Goal: Information Seeking & Learning: Understand process/instructions

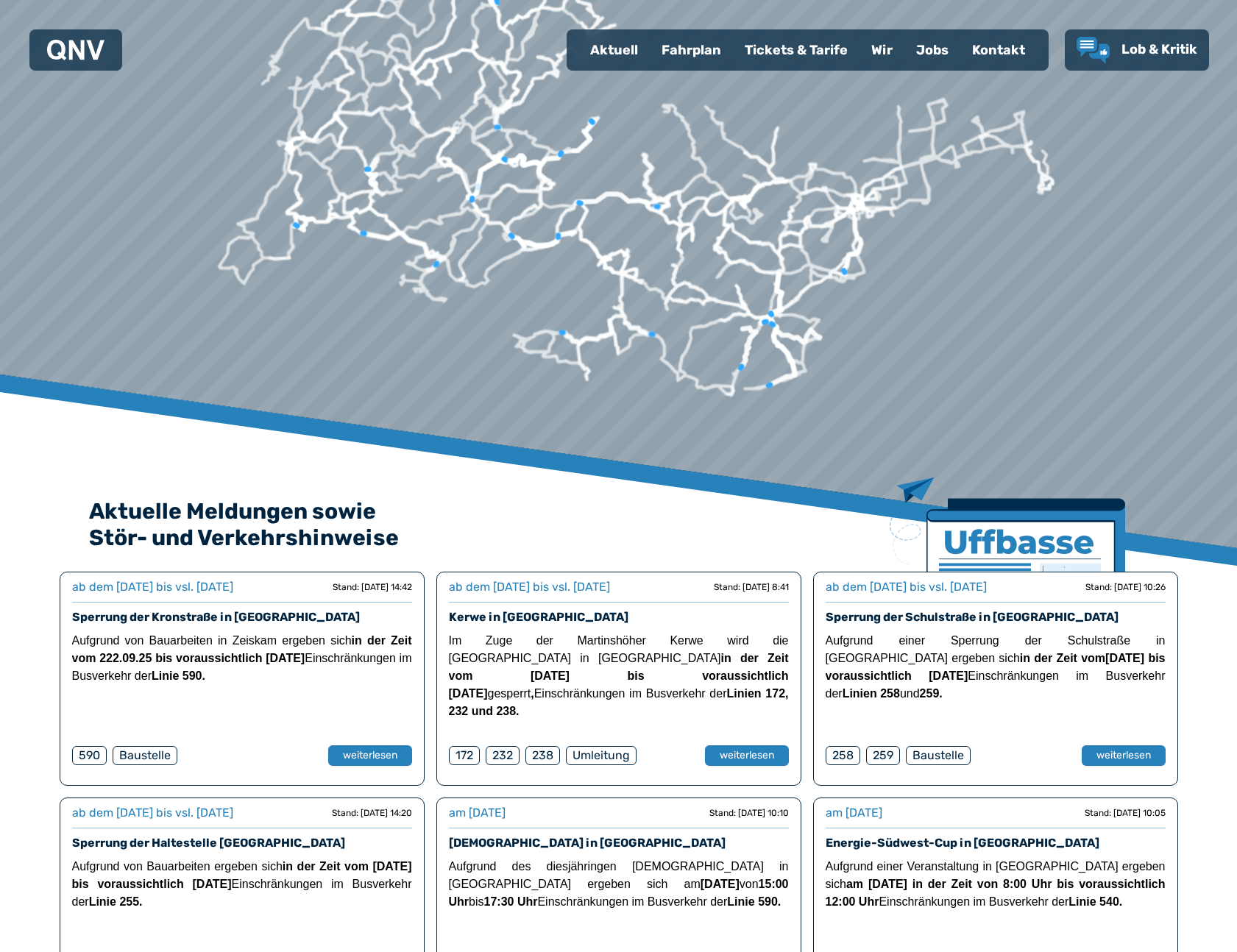
scroll to position [294, 0]
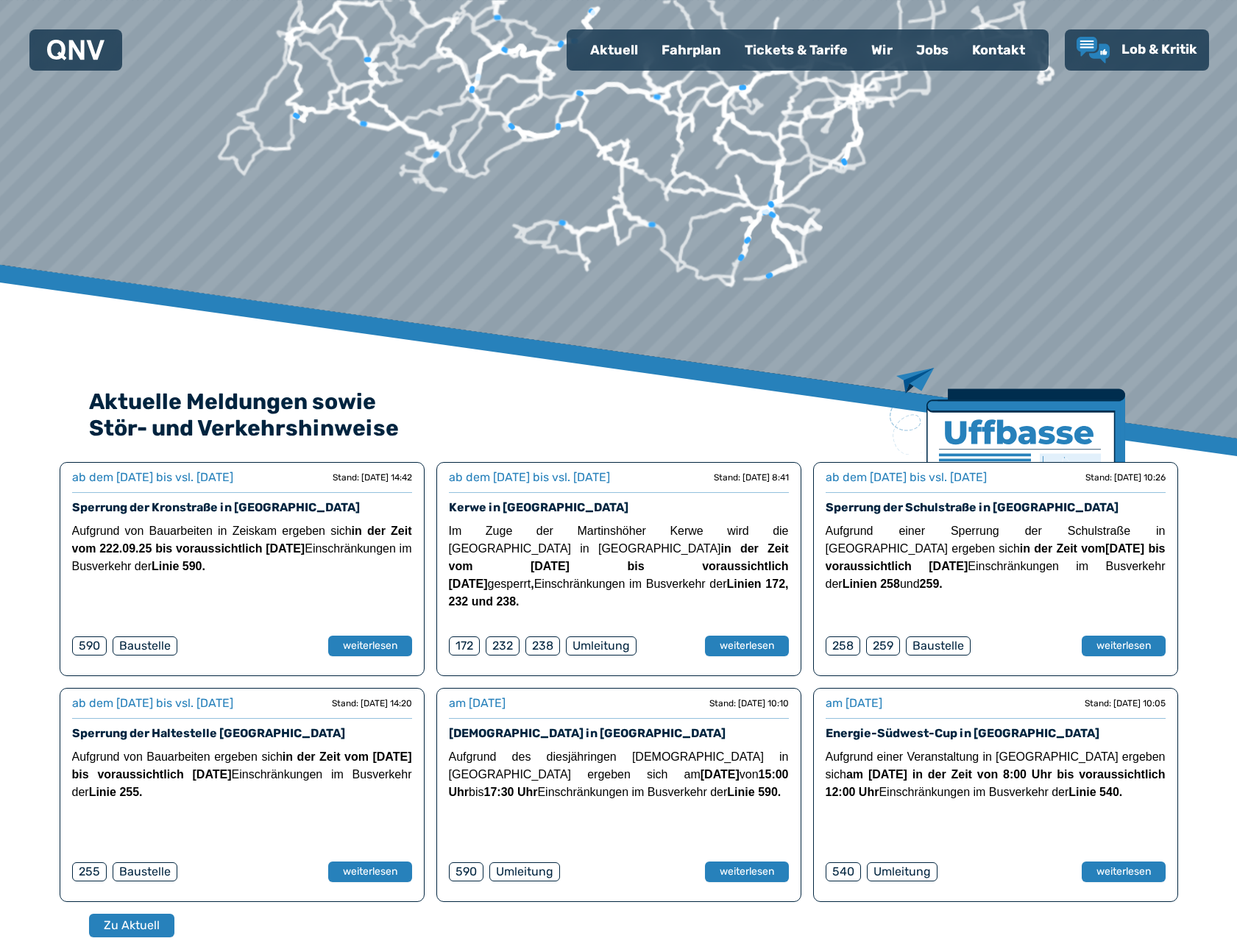
click at [715, 50] on div "Fahrplan" at bounding box center [690, 50] width 83 height 38
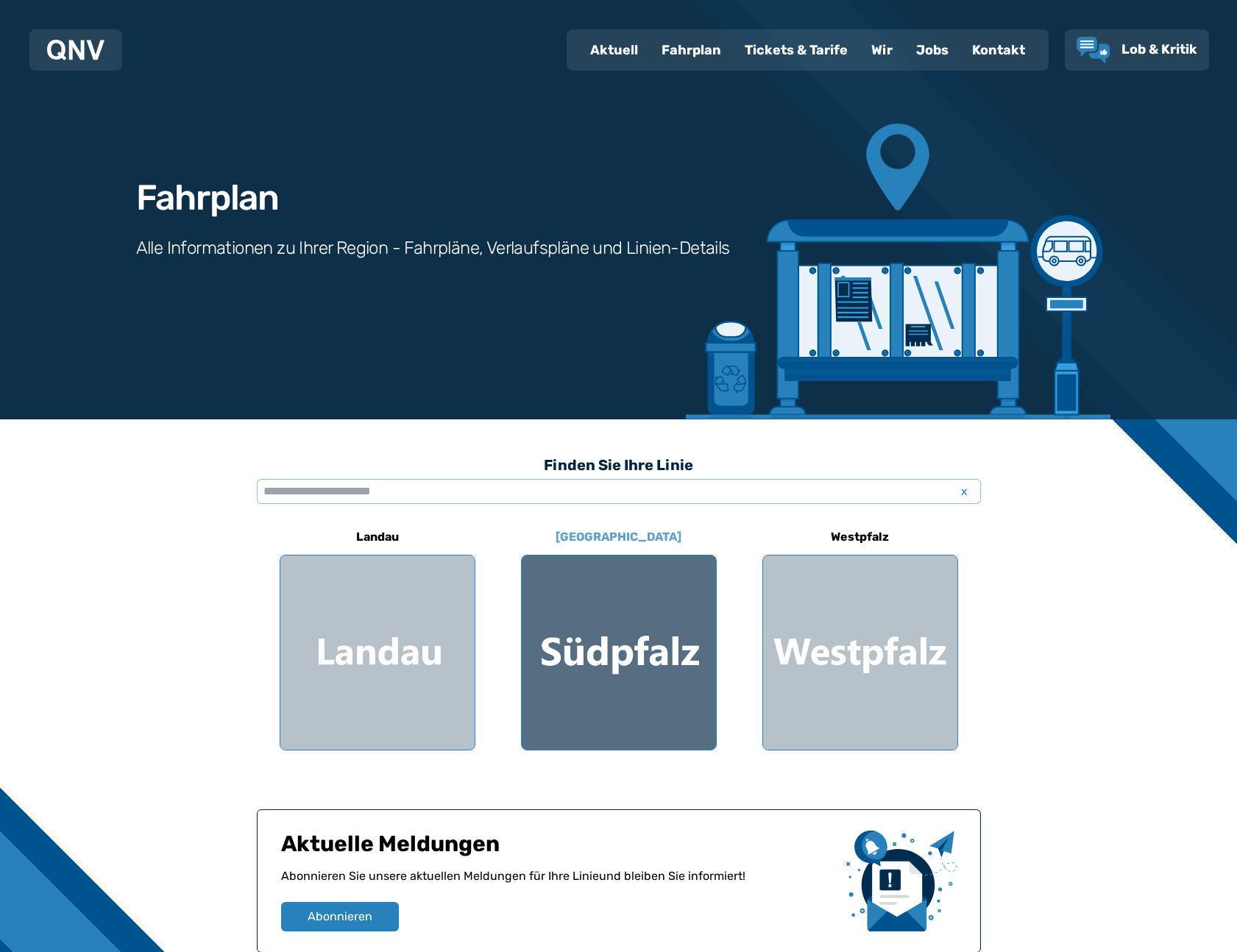
click at [663, 696] on div at bounding box center [618, 652] width 194 height 194
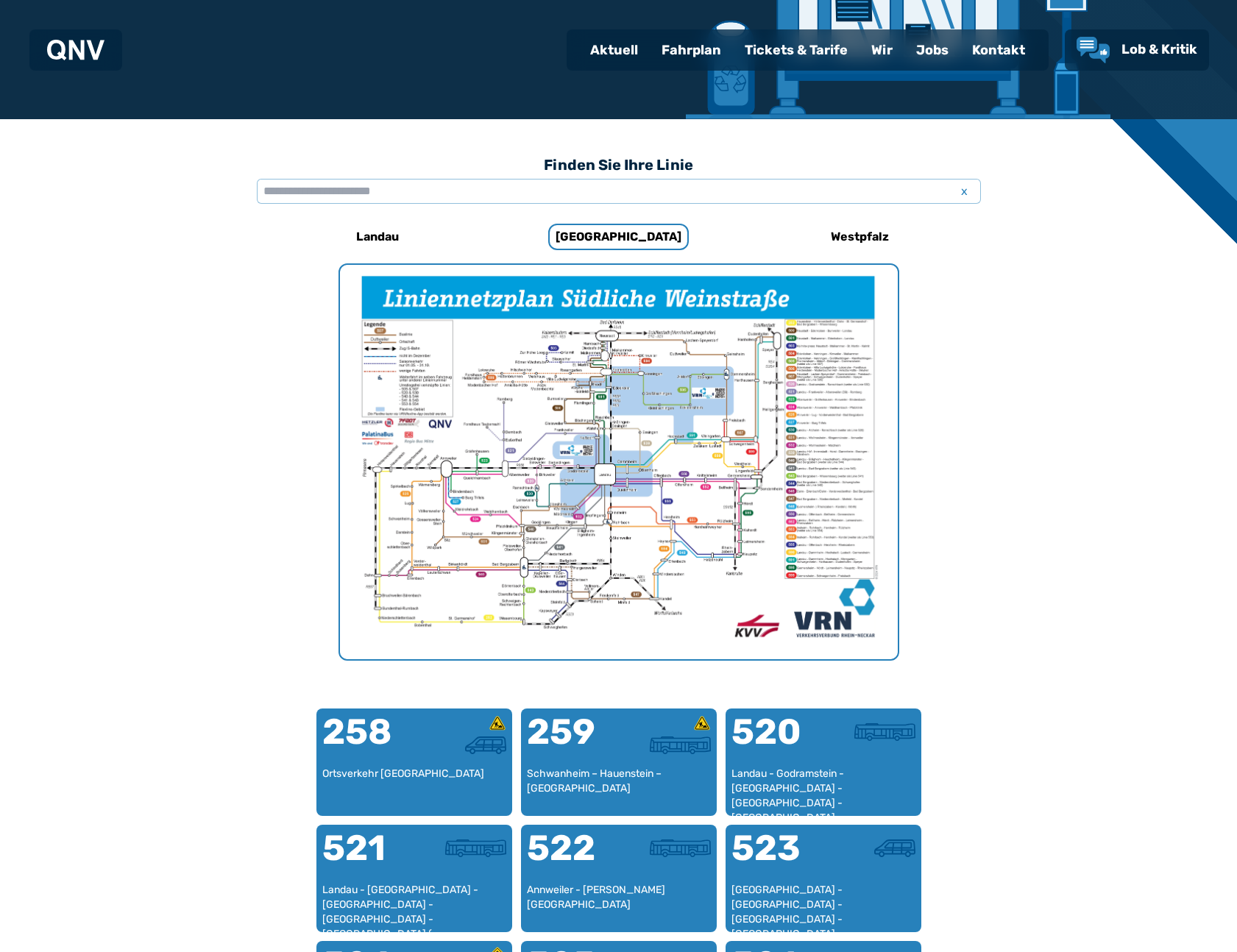
scroll to position [232, 0]
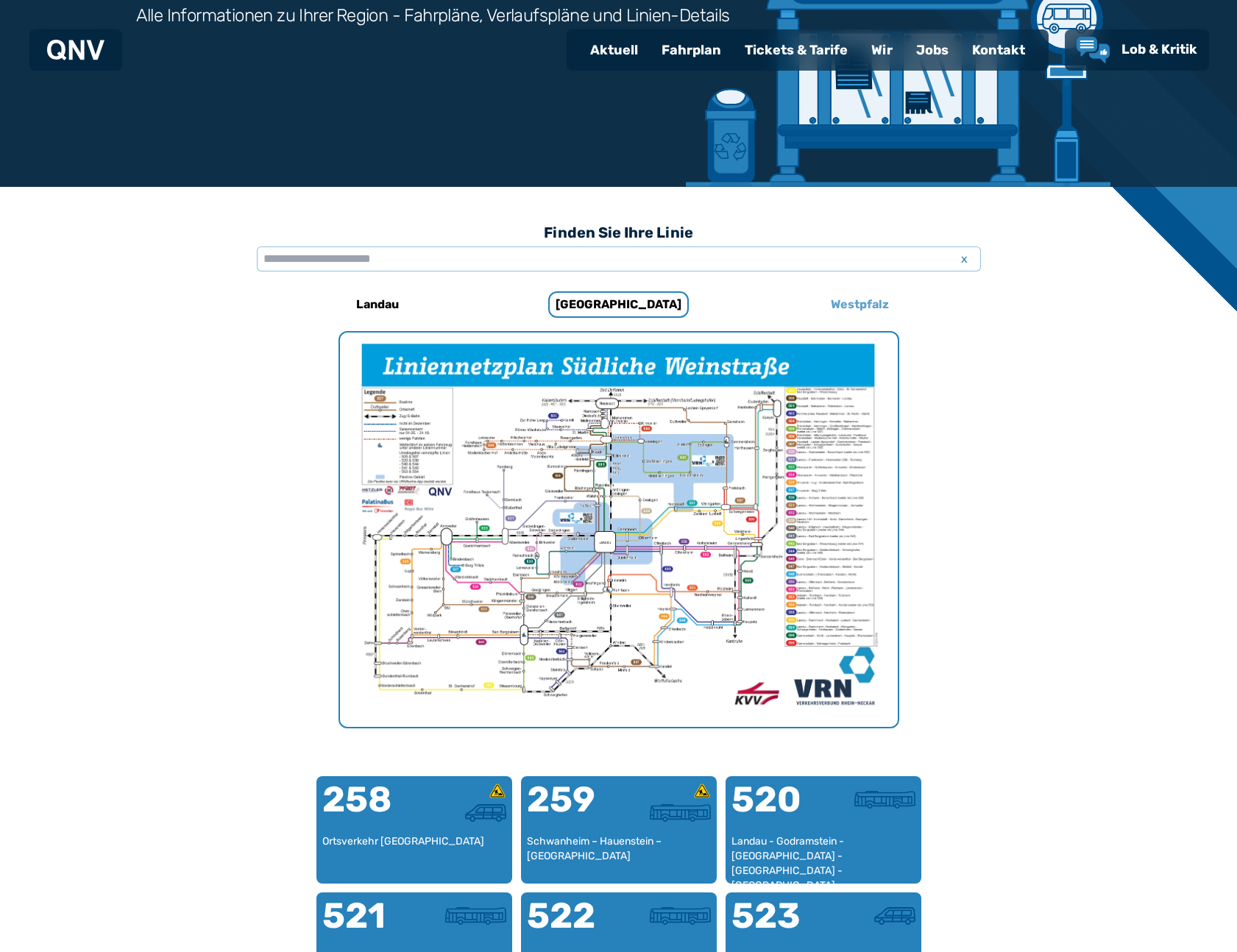
click at [849, 302] on h6 "Westpfalz" at bounding box center [859, 304] width 70 height 23
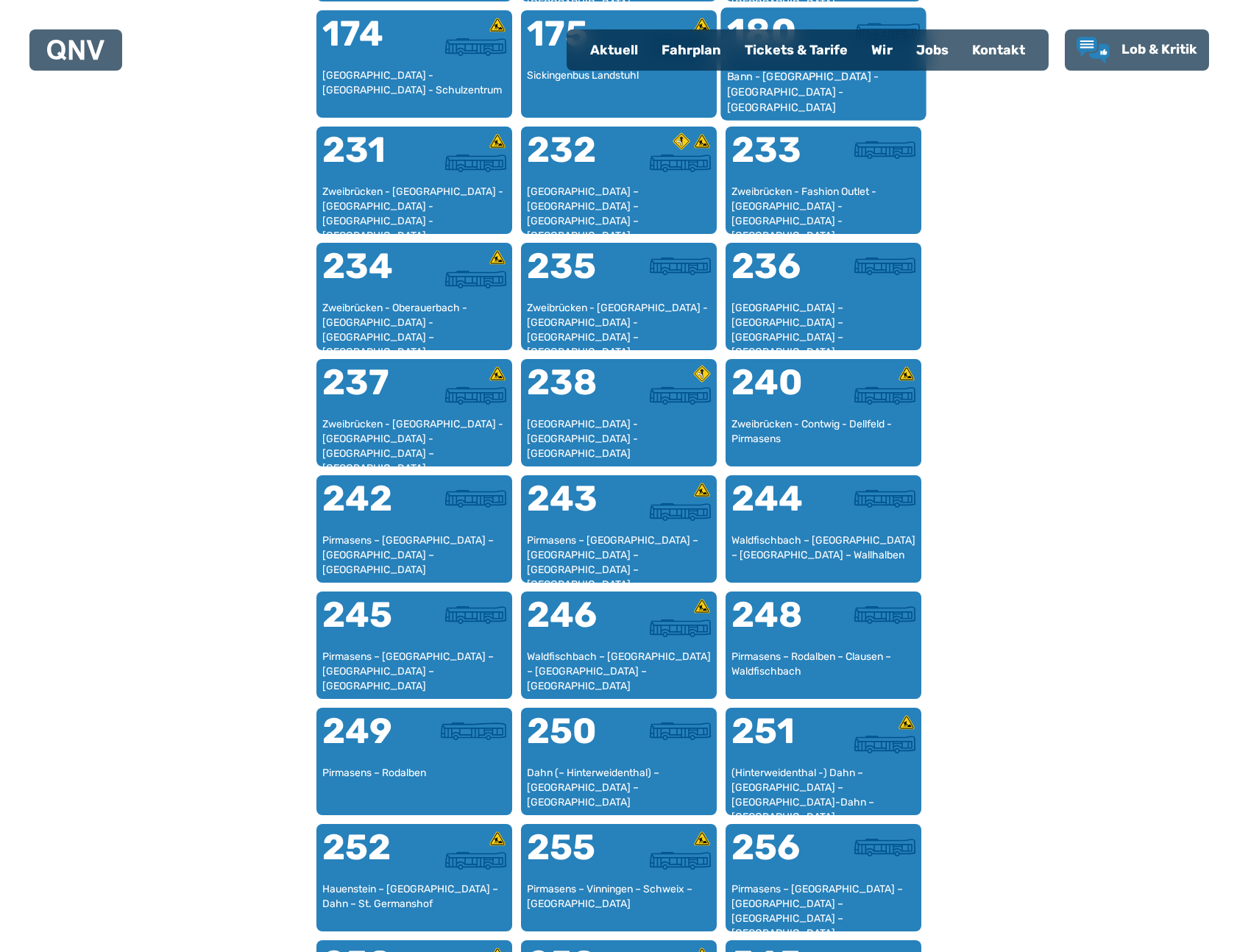
scroll to position [1244, 0]
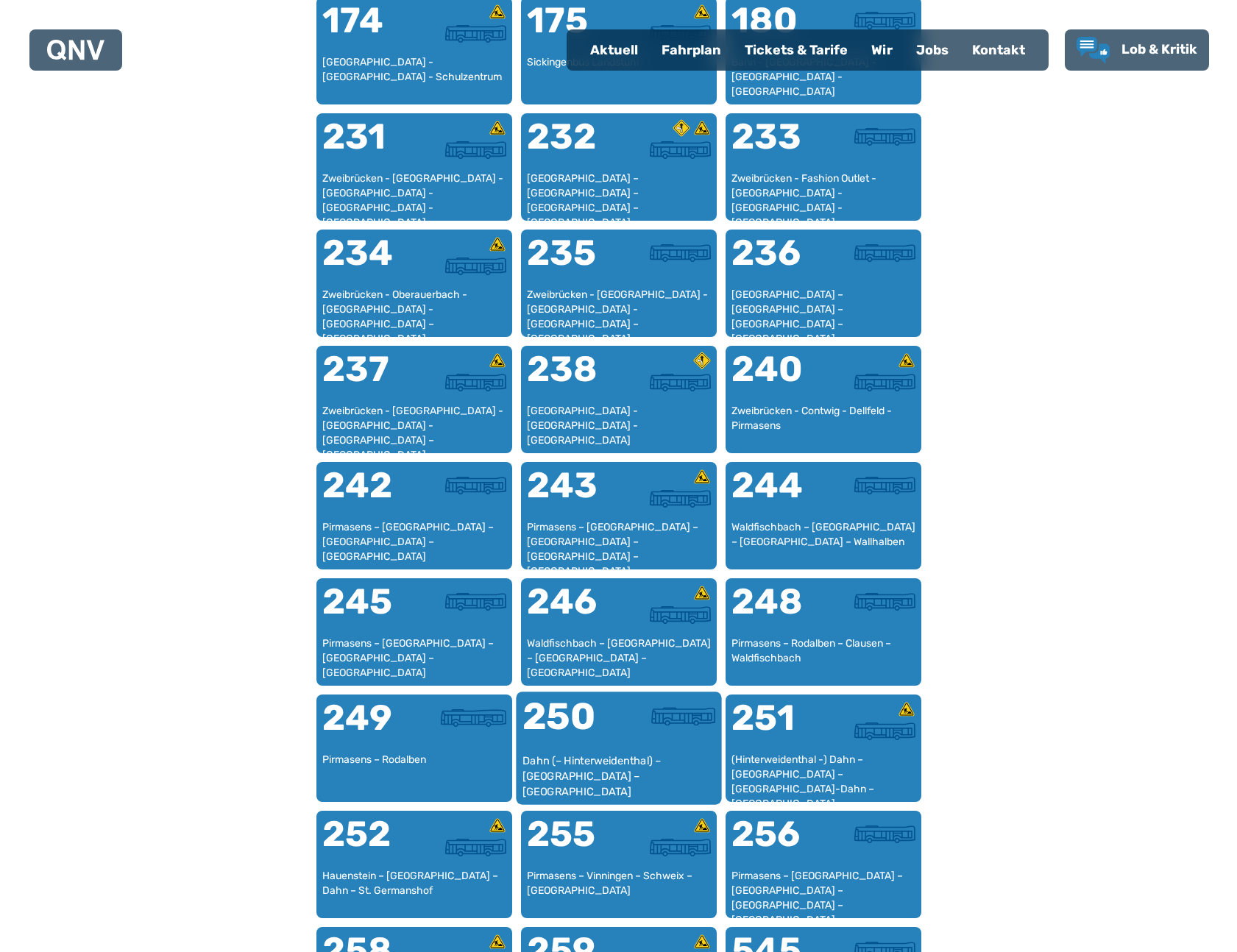
click at [653, 779] on div "Dahn (– Hinterweidenthal) – [GEOGRAPHIC_DATA] – [GEOGRAPHIC_DATA]" at bounding box center [618, 776] width 194 height 45
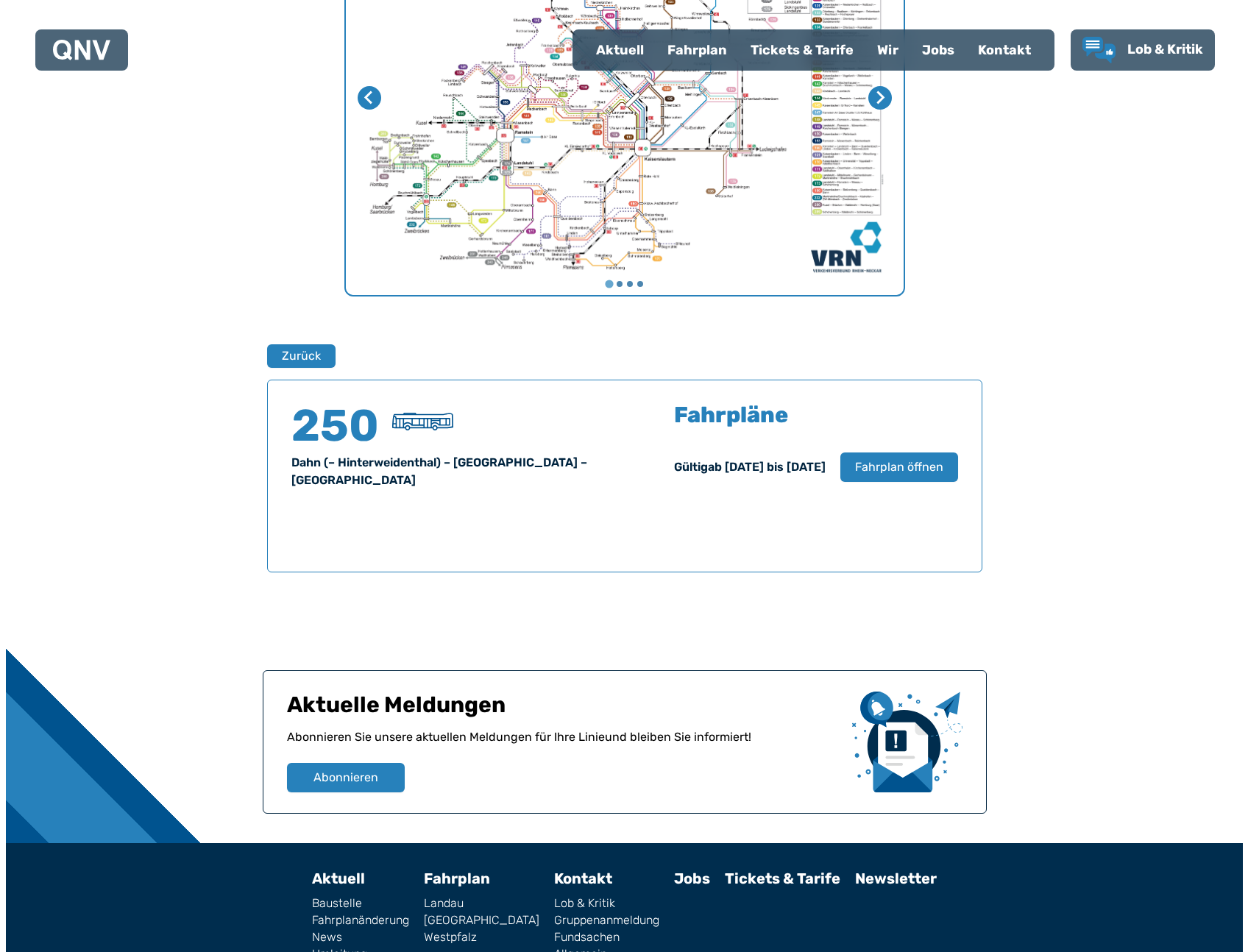
scroll to position [724, 0]
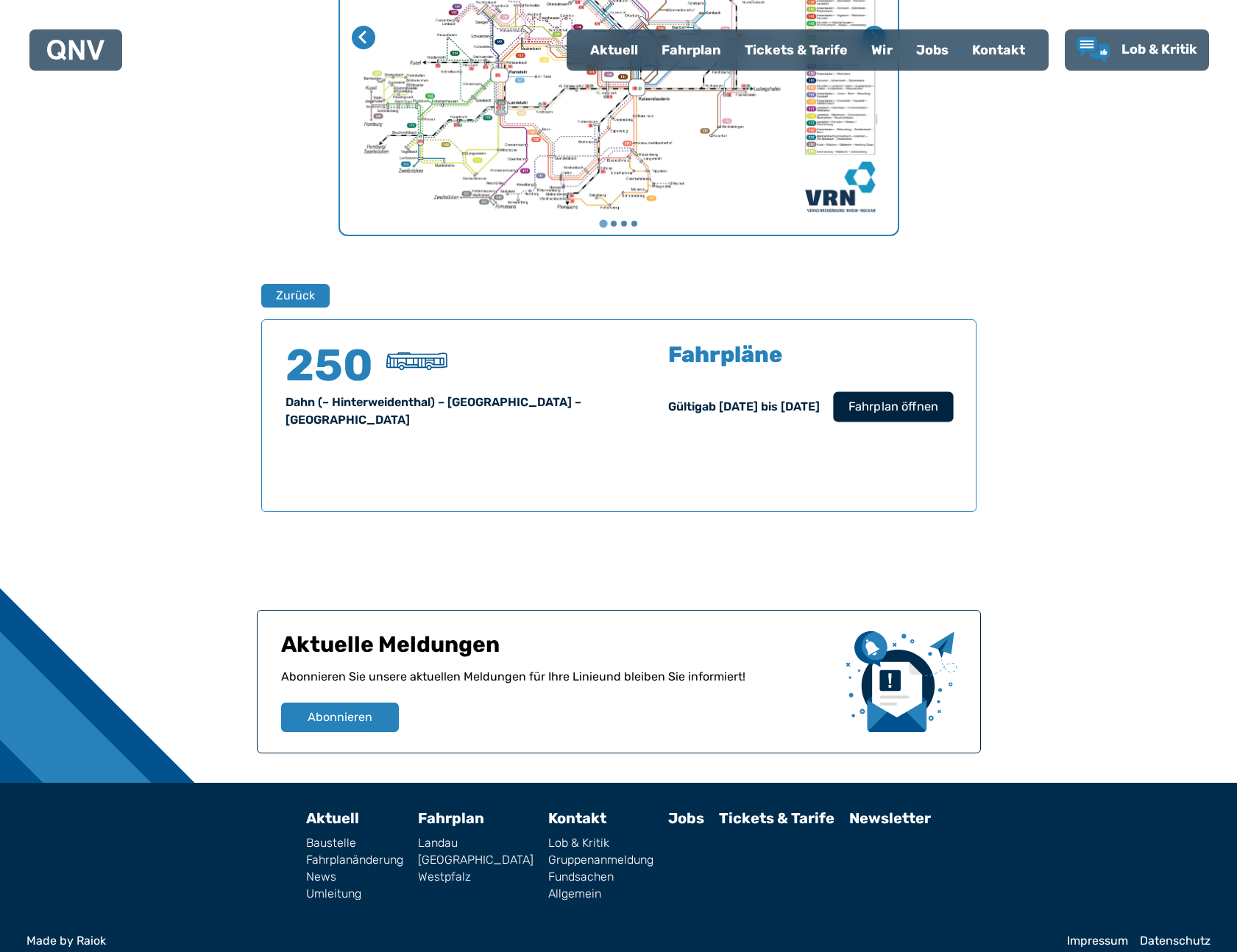
click at [872, 400] on span "Fahrplan öffnen" at bounding box center [893, 406] width 90 height 18
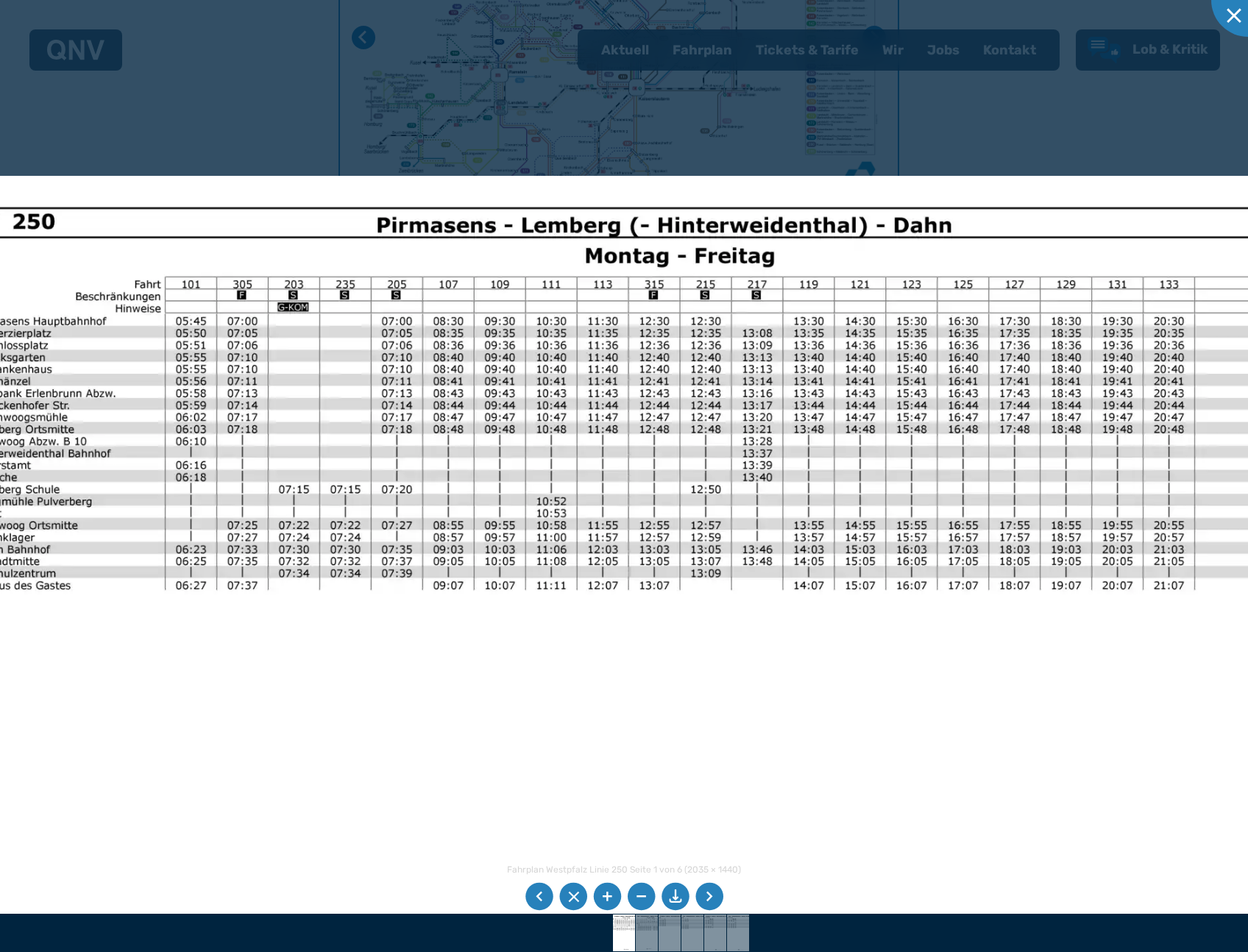
click at [499, 673] on img at bounding box center [625, 657] width 1361 height 963
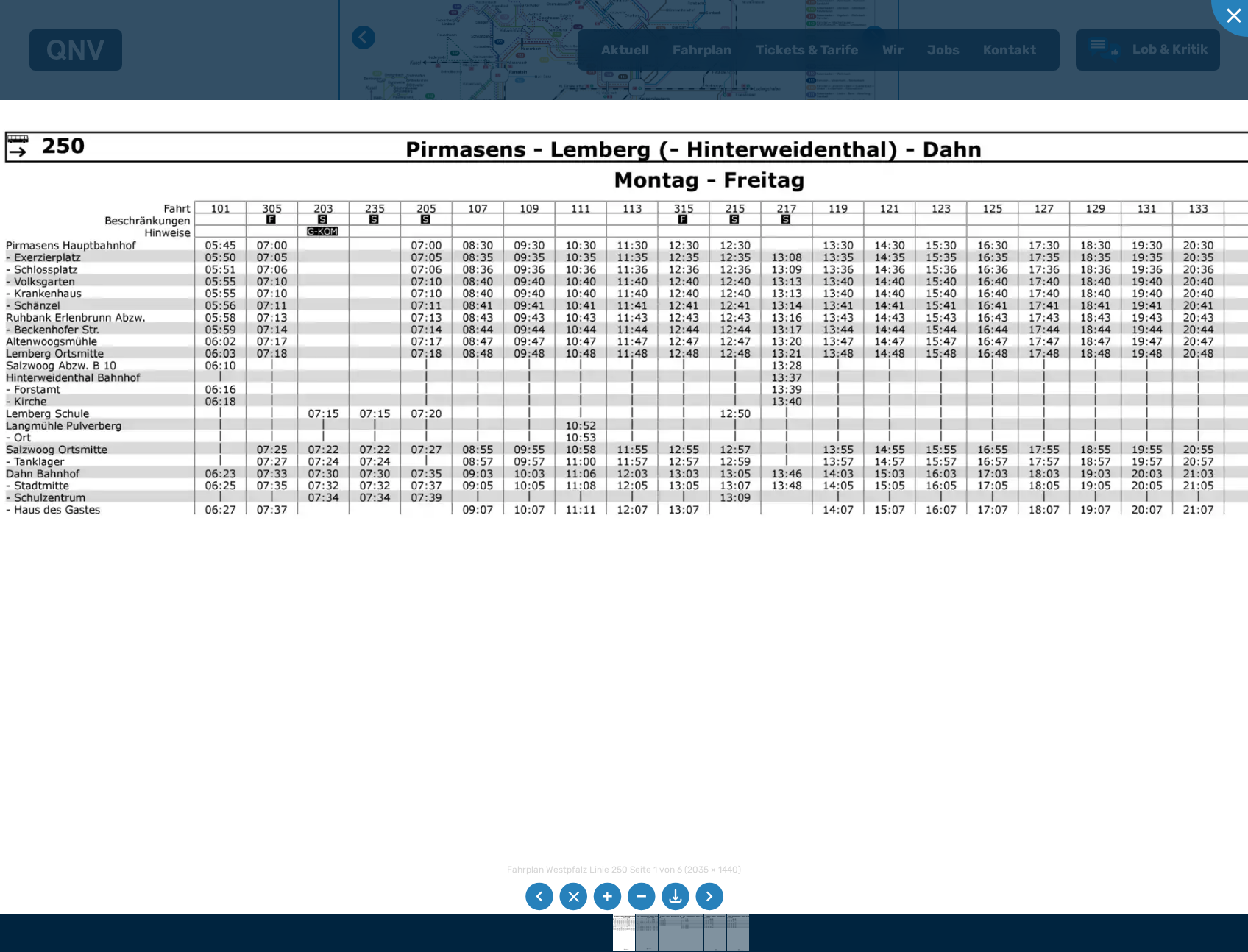
click at [536, 600] on img at bounding box center [654, 581] width 1361 height 963
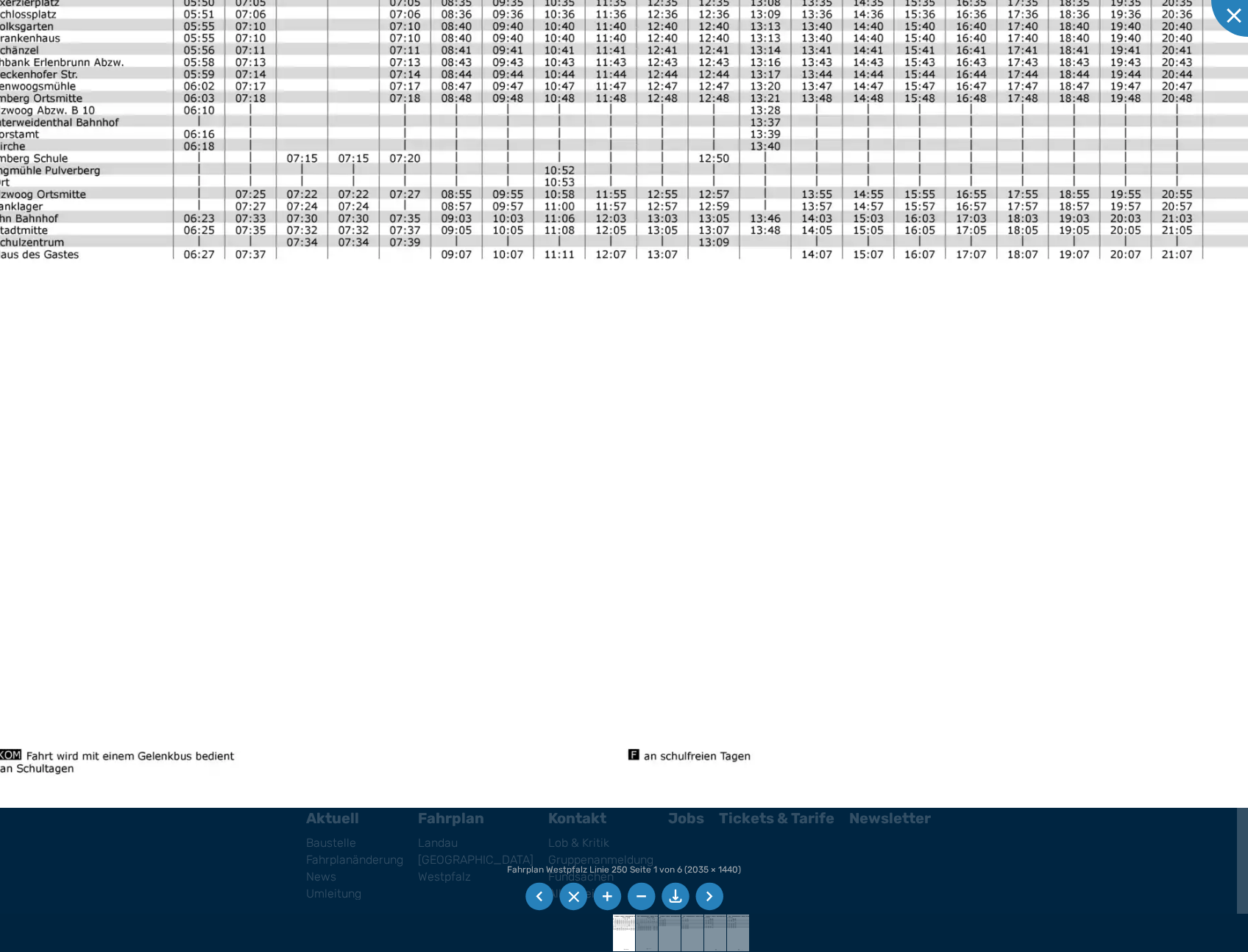
click at [505, 358] on img at bounding box center [633, 326] width 1361 height 963
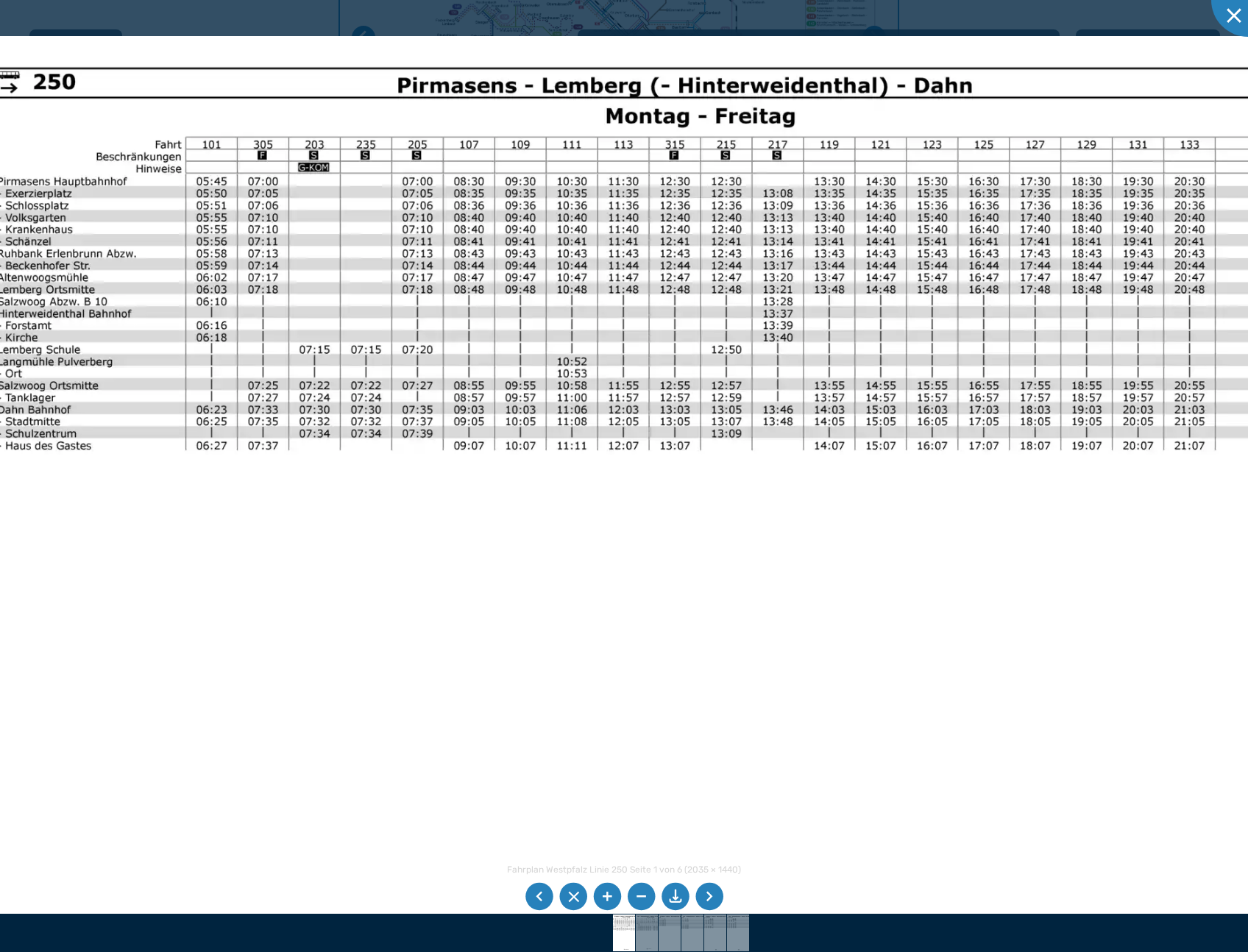
click at [502, 560] on img at bounding box center [645, 518] width 1361 height 963
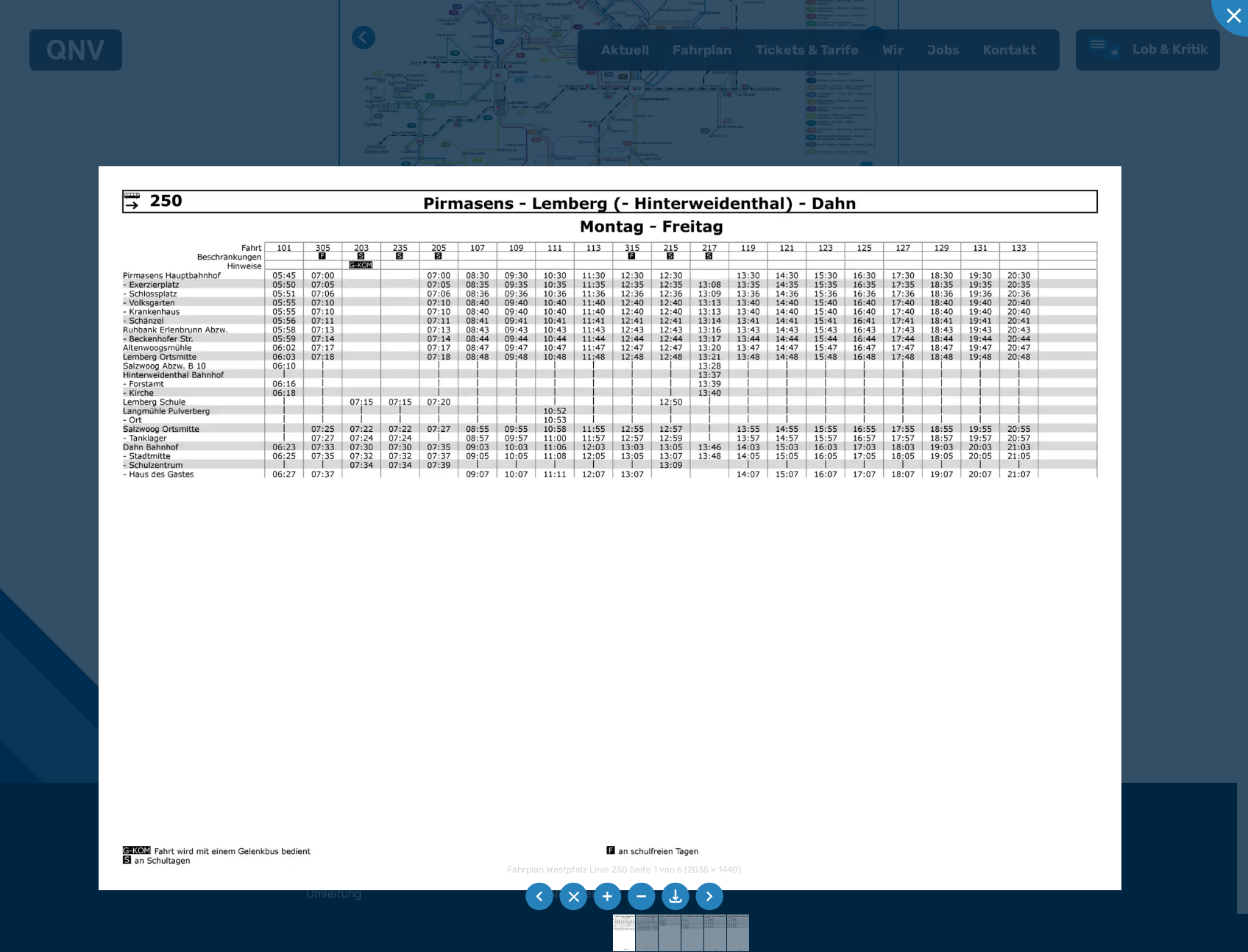
click at [709, 898] on li at bounding box center [709, 897] width 28 height 28
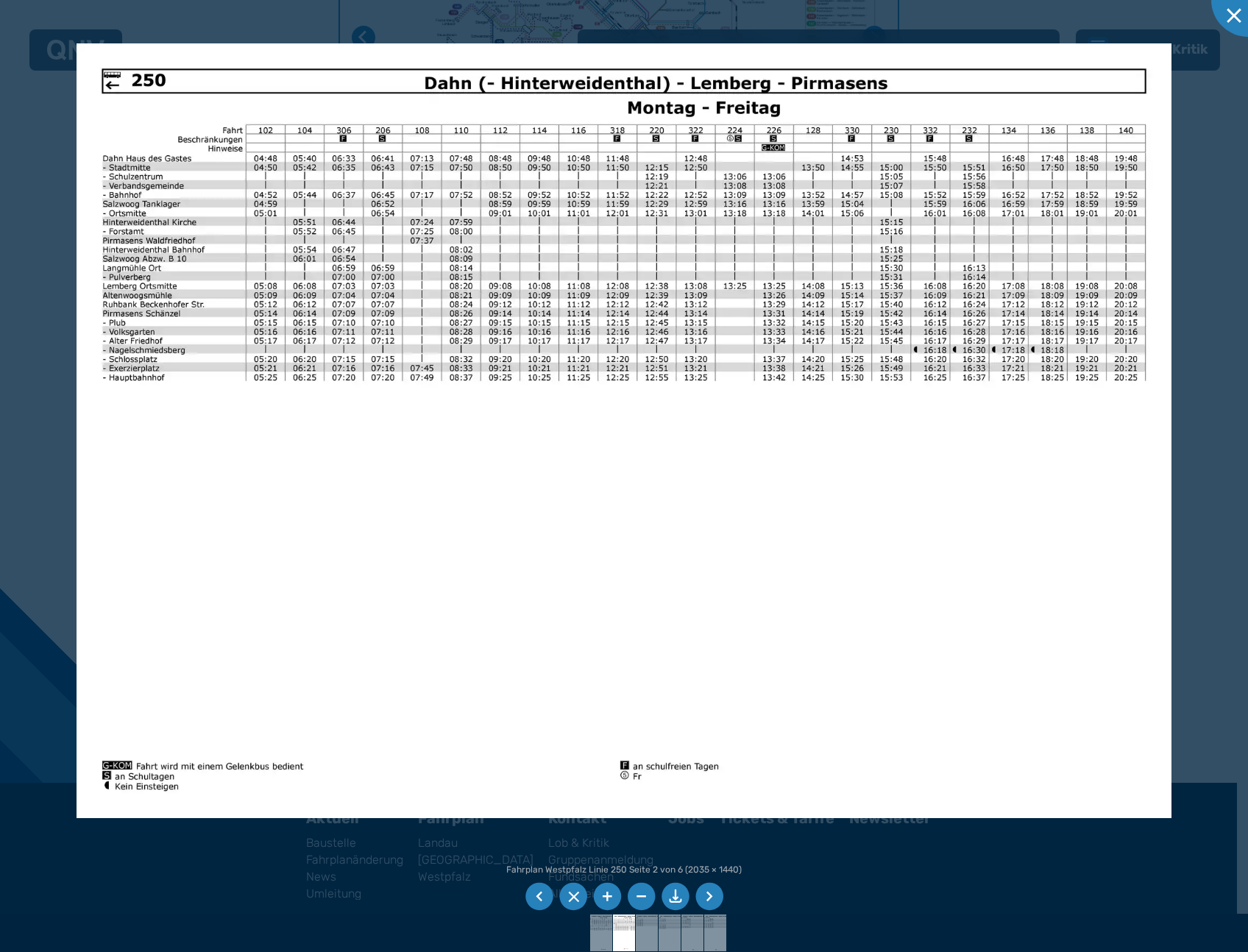
click at [709, 898] on li at bounding box center [709, 897] width 28 height 28
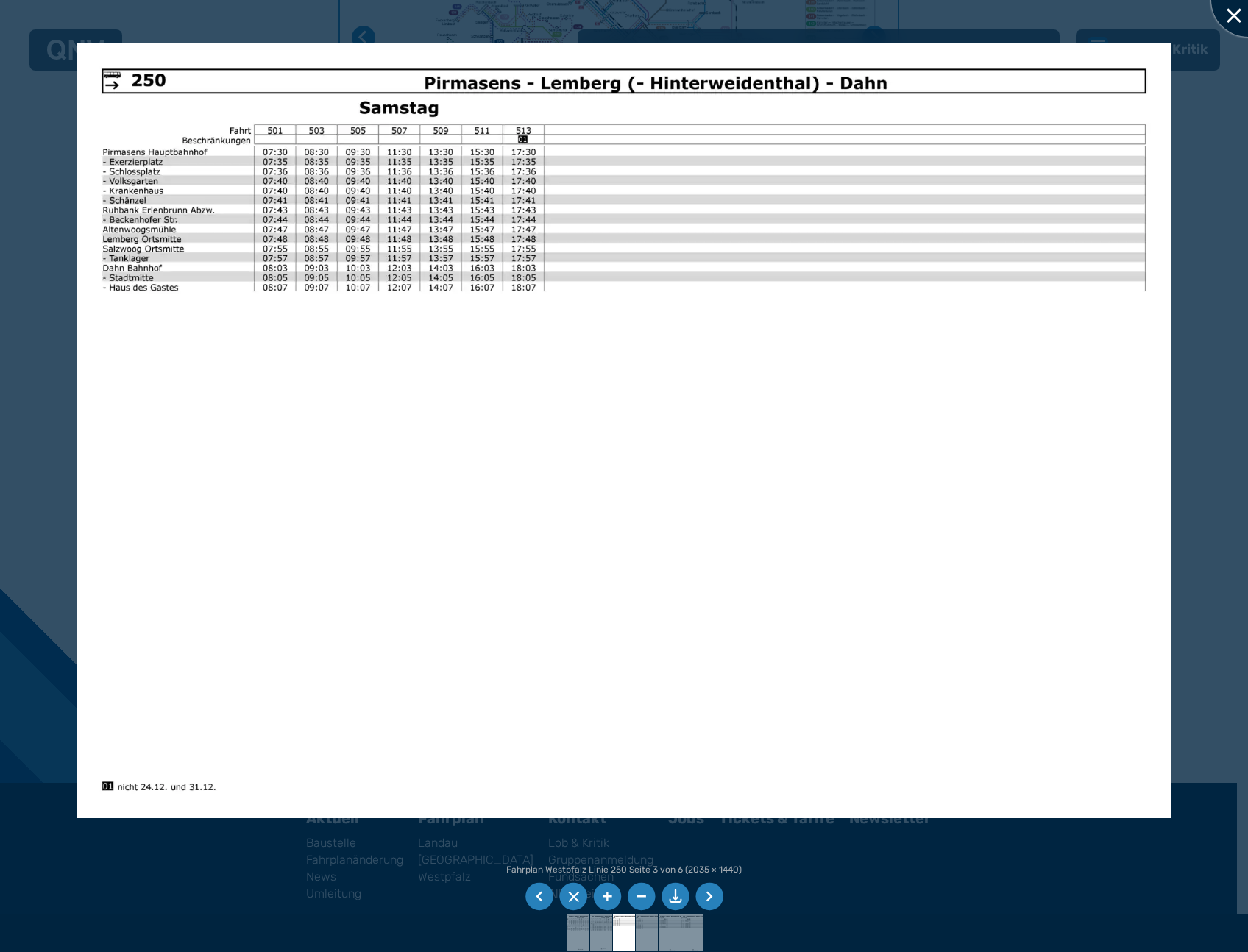
click at [1226, 14] on div at bounding box center [1247, -1] width 74 height 74
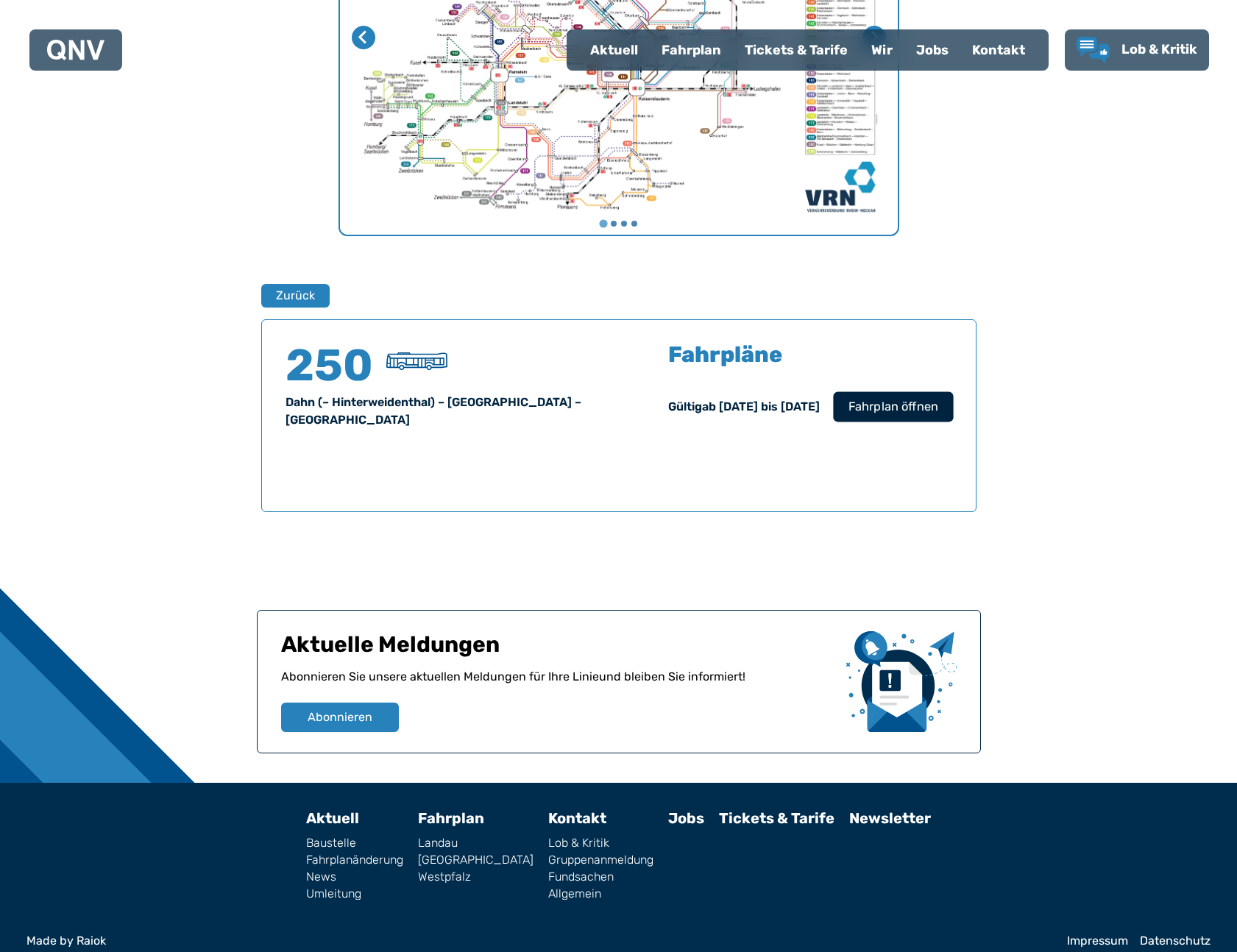
click at [869, 398] on span "Fahrplan öffnen" at bounding box center [893, 406] width 90 height 18
